Goal: Check status

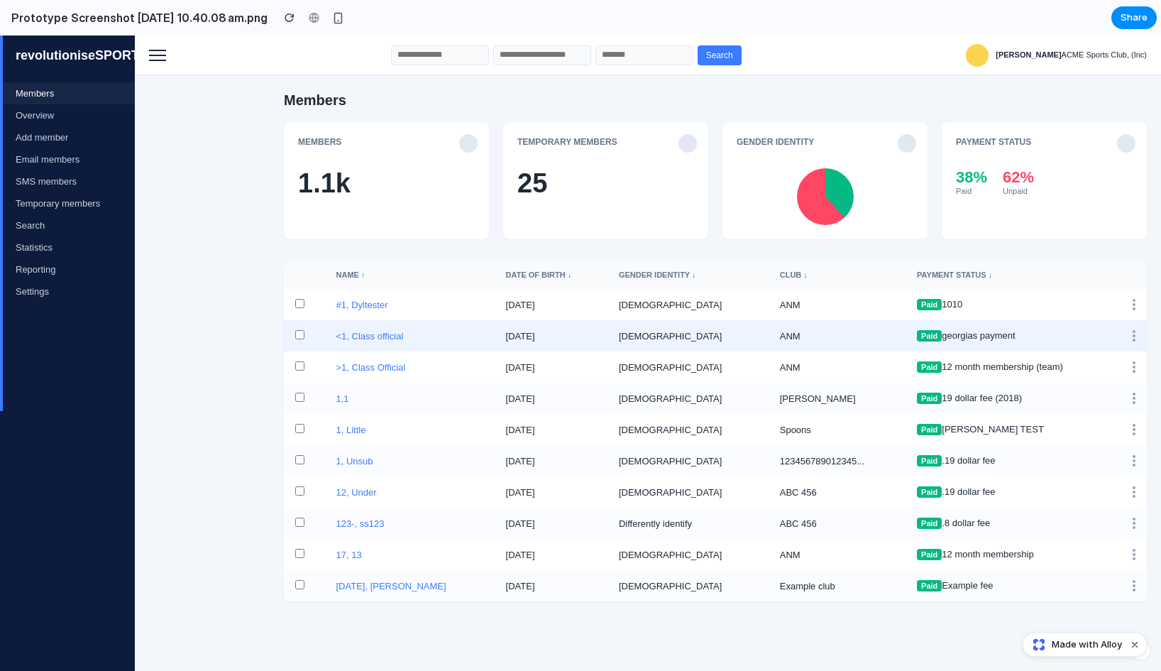
click at [498, 338] on td "[DATE]" at bounding box center [551, 335] width 113 height 31
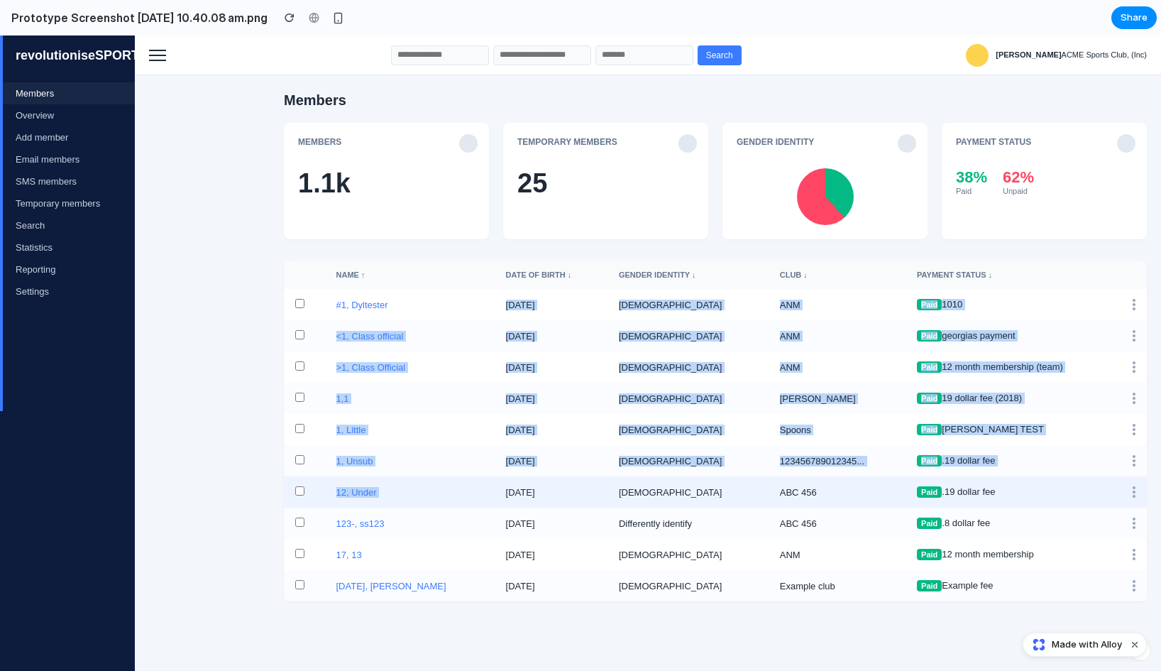
drag, startPoint x: 419, startPoint y: 309, endPoint x: 507, endPoint y: 483, distance: 194.6
click at [507, 483] on tbody "#1, Dyltester [DATE] [DEMOGRAPHIC_DATA] ANM Paid 1010 <1, Class official [DATE]…" at bounding box center [715, 445] width 863 height 312
click at [507, 483] on td "[DATE]" at bounding box center [551, 491] width 113 height 31
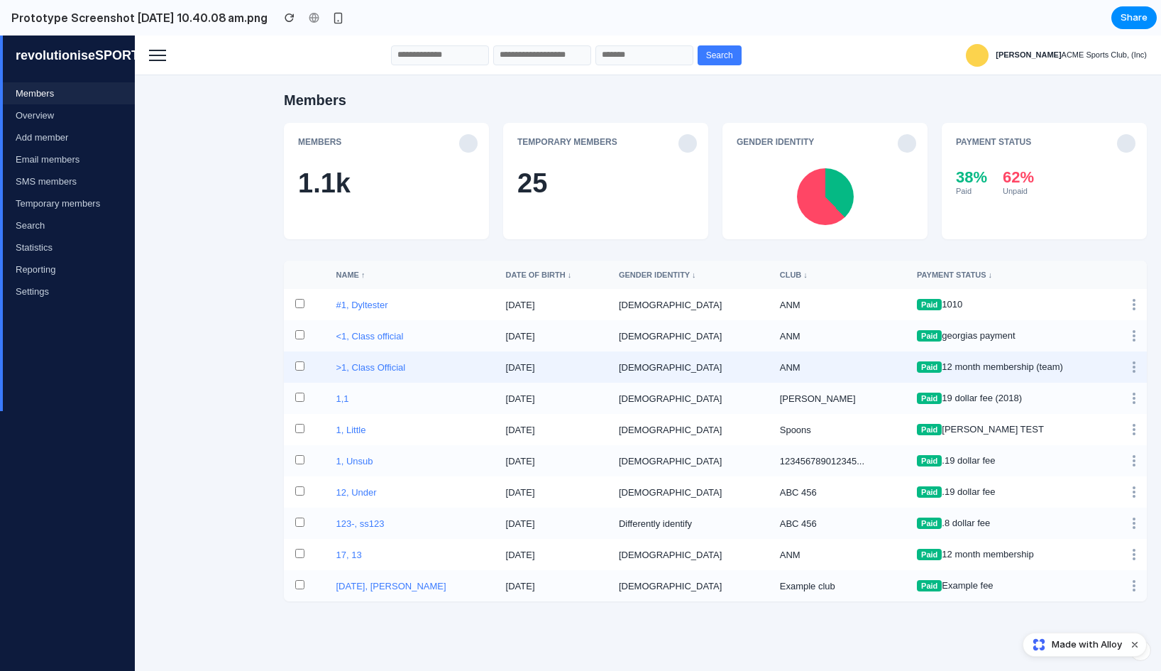
click at [377, 365] on td ">1, Class Official" at bounding box center [410, 366] width 170 height 31
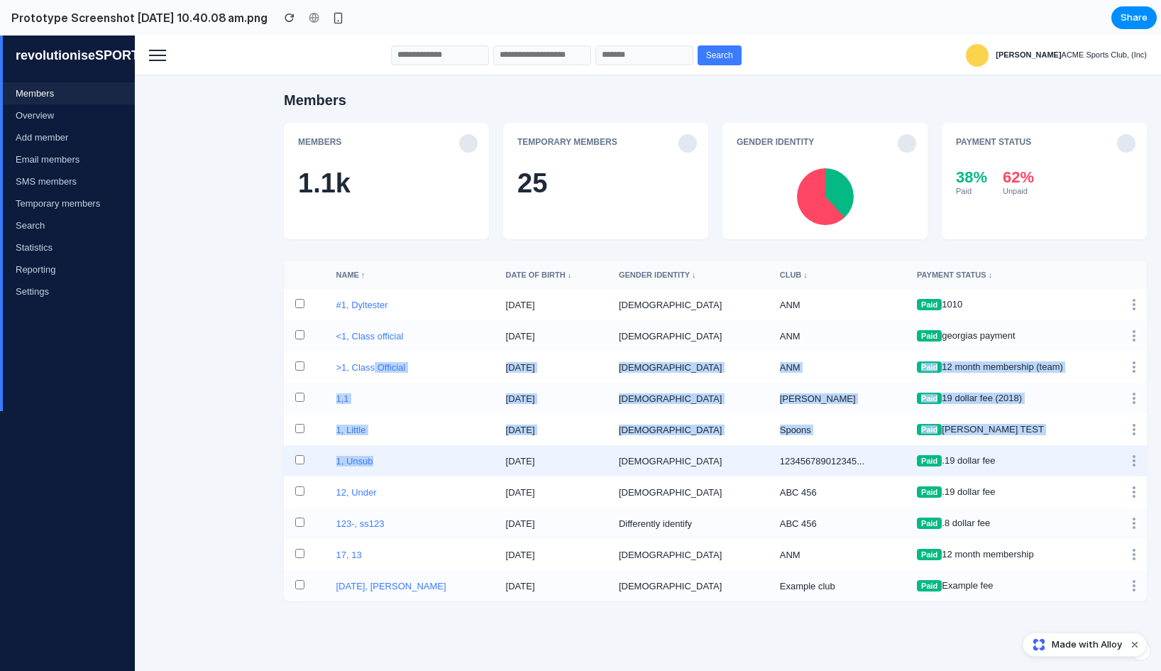
drag, startPoint x: 377, startPoint y: 371, endPoint x: 420, endPoint y: 479, distance: 116.9
click at [420, 479] on tbody "#1, Dyltester [DATE] [DEMOGRAPHIC_DATA] ANM Paid 1010 <1, Class official [DATE]…" at bounding box center [715, 445] width 863 height 312
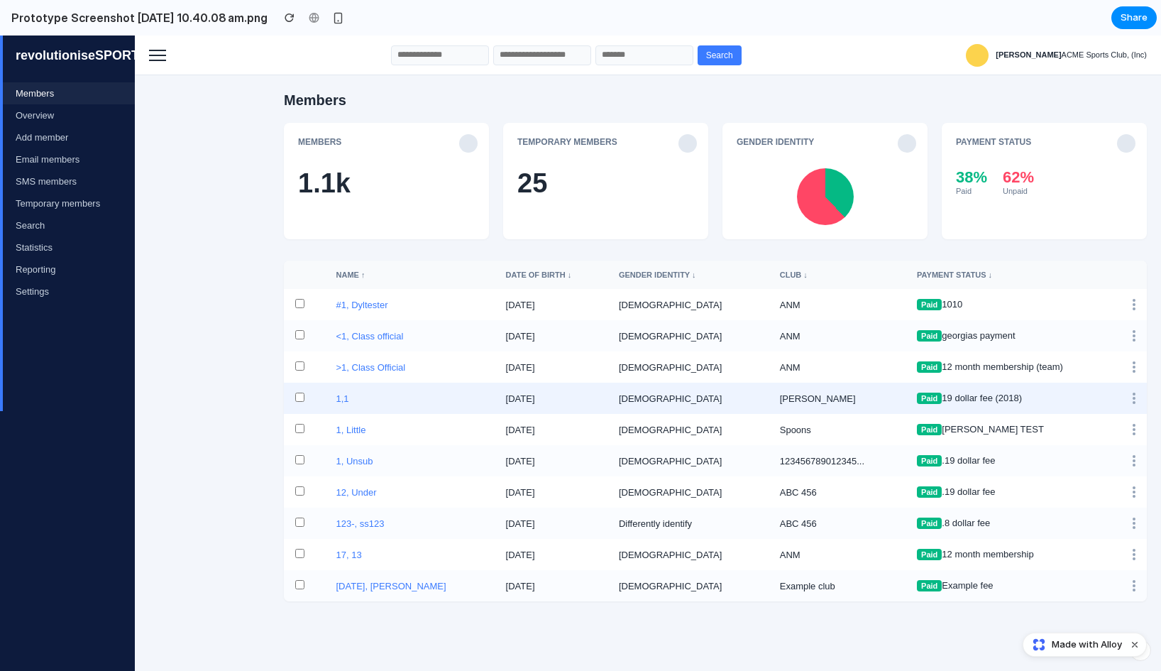
click at [961, 411] on td "Paid 19 dollar fee (2018)" at bounding box center [1014, 398] width 216 height 31
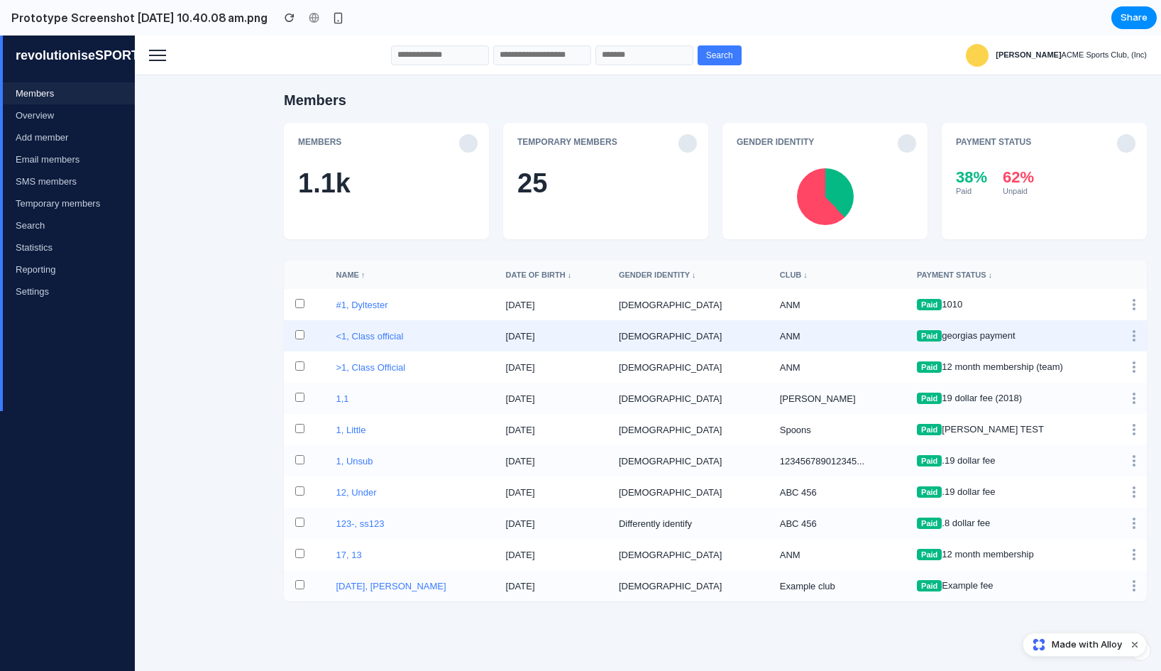
drag, startPoint x: 1137, startPoint y: 466, endPoint x: 1098, endPoint y: 336, distance: 135.6
click at [1098, 336] on tbody "#1, Dyltester [DATE] [DEMOGRAPHIC_DATA] ANM Paid 1010 <1, Class official [DATE]…" at bounding box center [715, 445] width 863 height 312
click at [1098, 336] on td "Paid georgias payment" at bounding box center [1014, 335] width 216 height 31
